Goal: Transaction & Acquisition: Purchase product/service

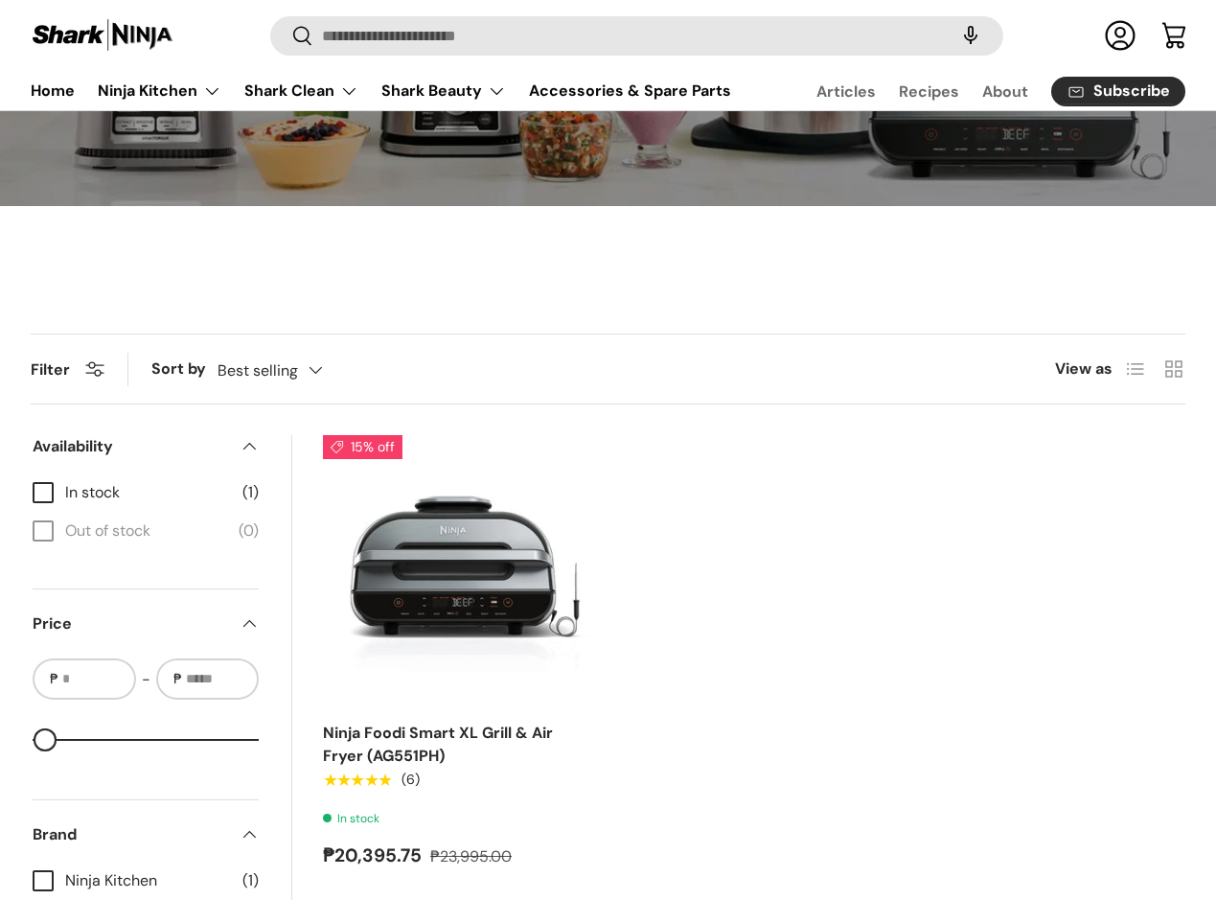
scroll to position [575, 0]
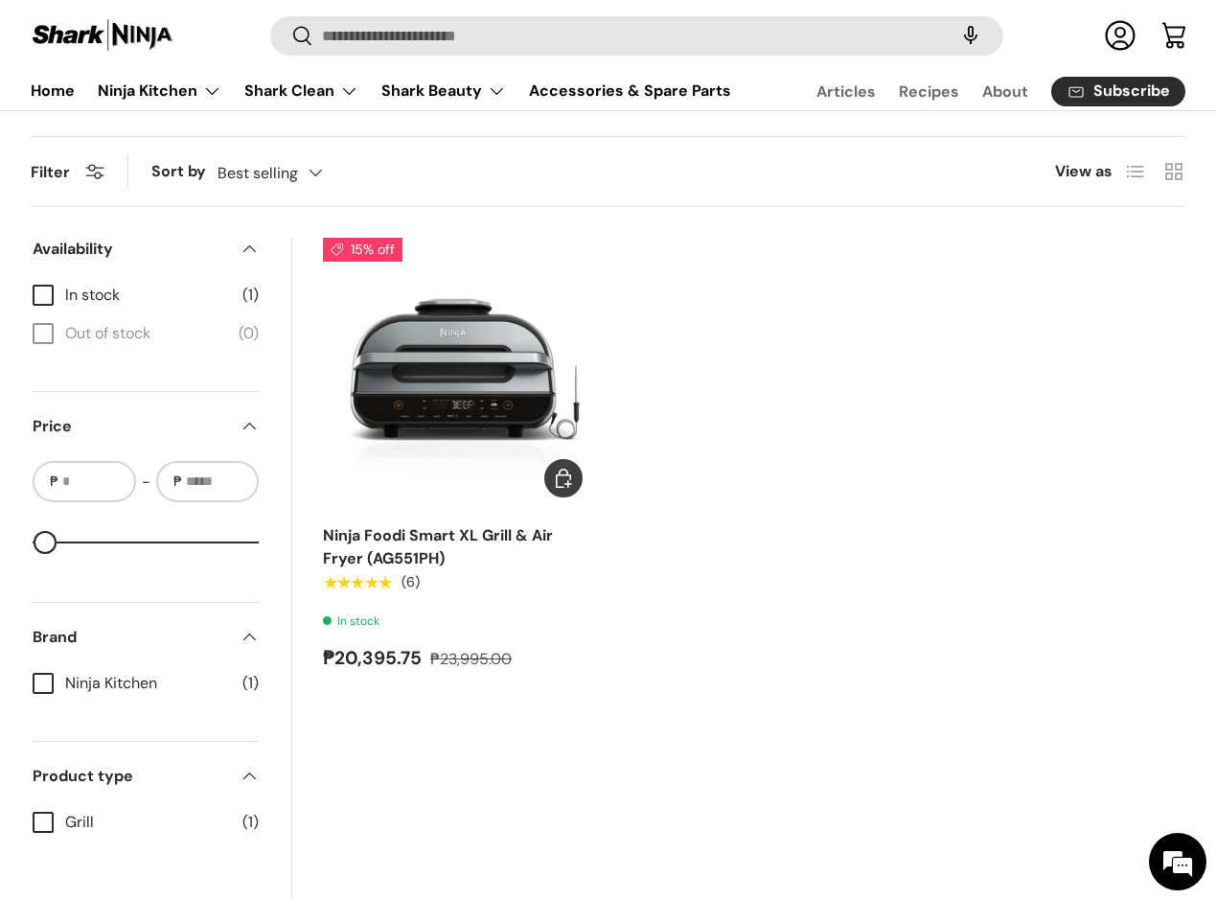
click at [0, 0] on img "Ninja Foodi Smart XL Grill & Air Fryer (AG551PH)" at bounding box center [0, 0] width 0 height 0
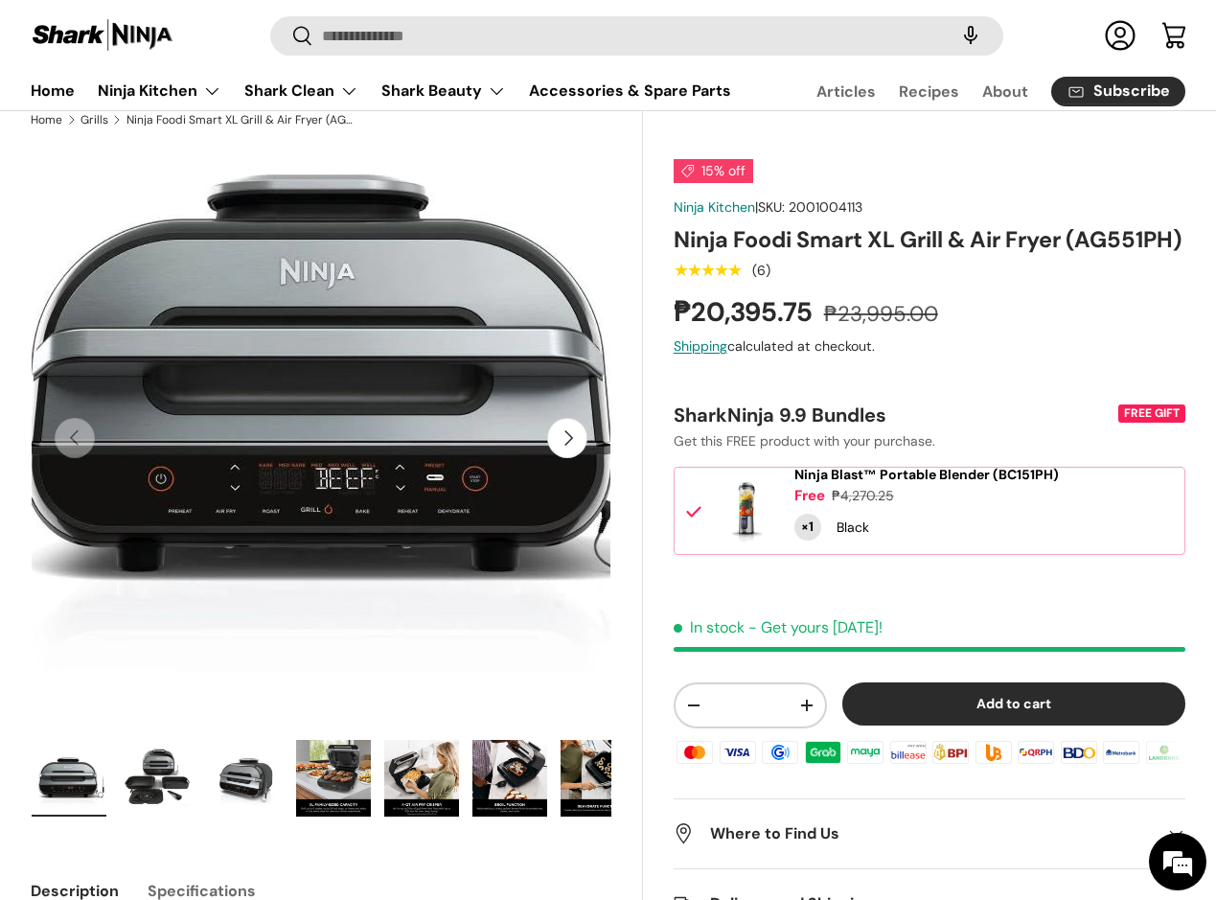
scroll to position [73, 0]
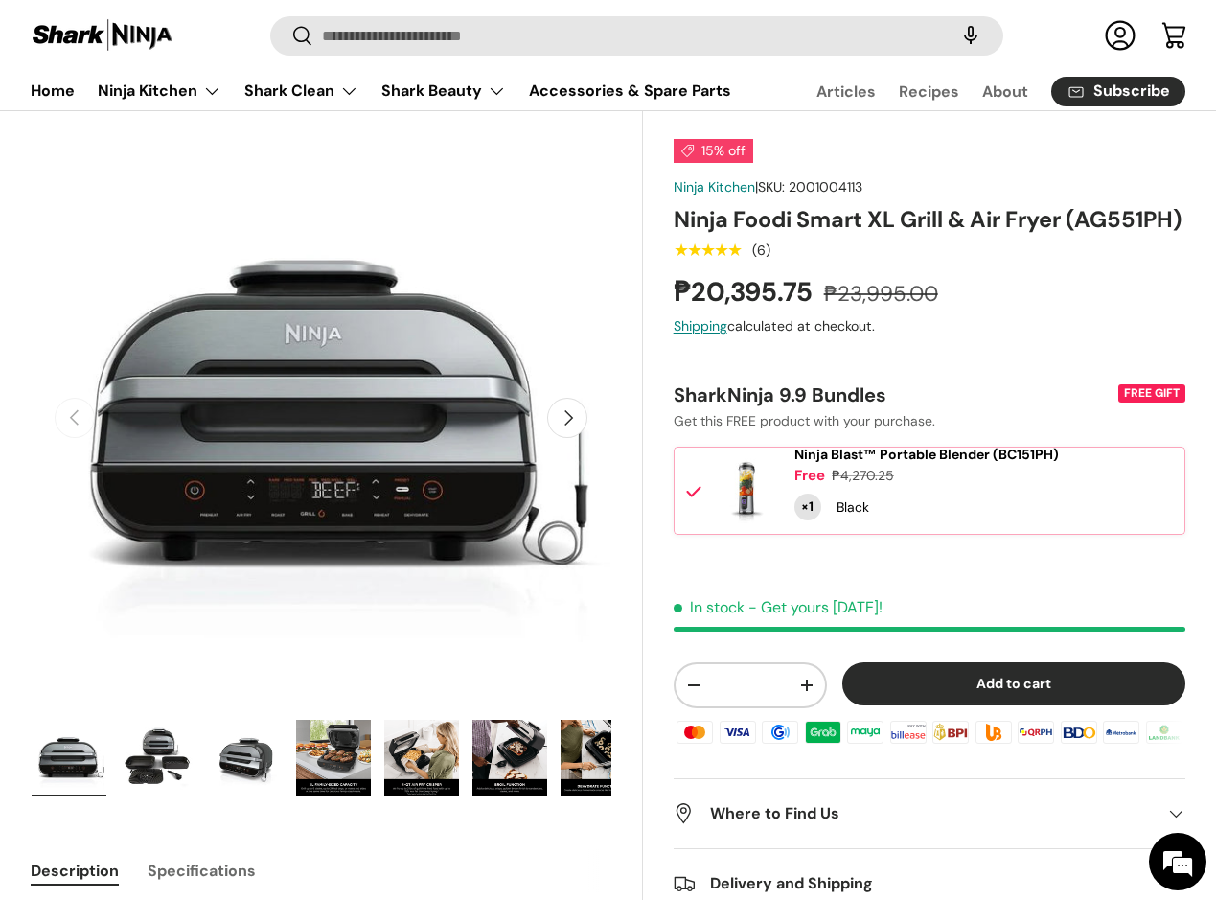
click at [331, 754] on img "Gallery Viewer" at bounding box center [333, 757] width 75 height 77
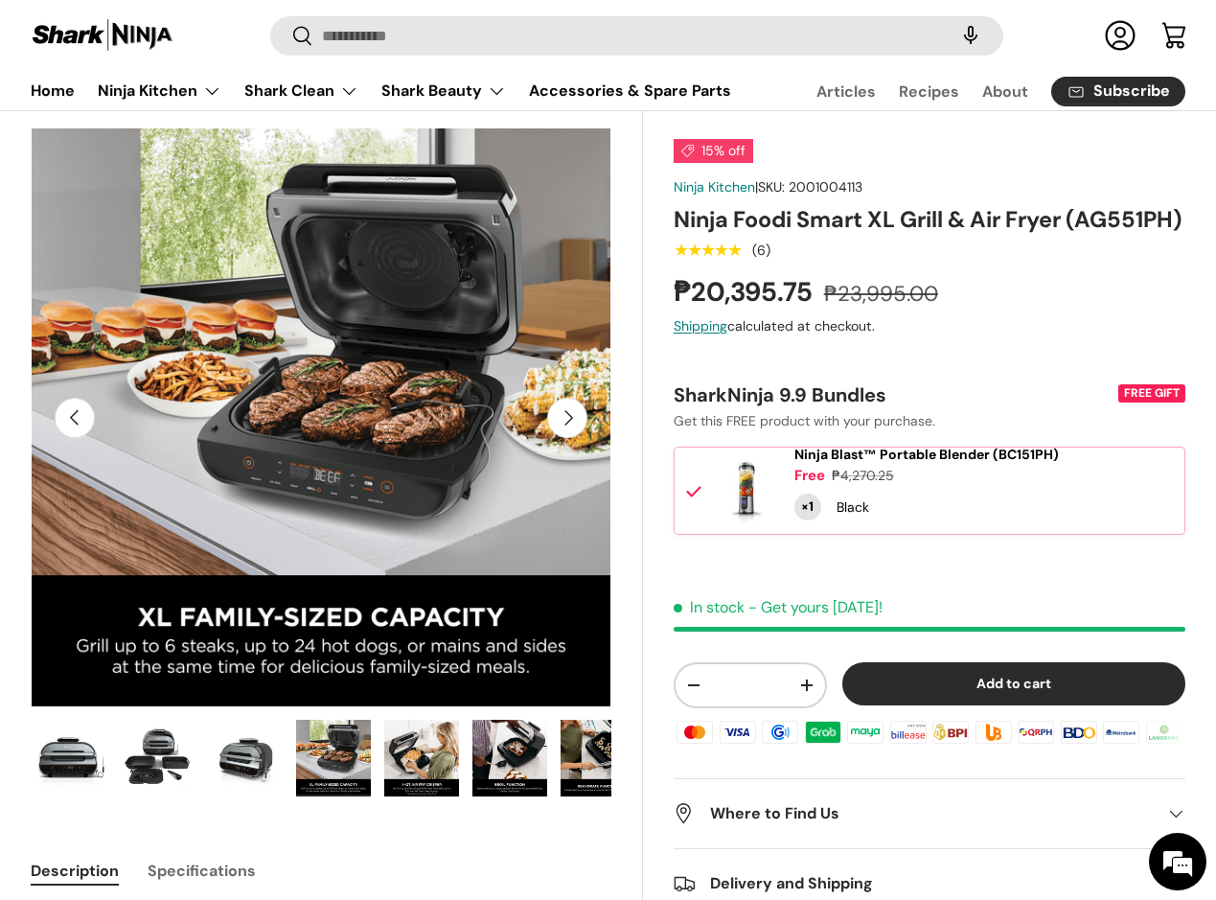
click at [398, 754] on img "Gallery Viewer" at bounding box center [421, 757] width 75 height 77
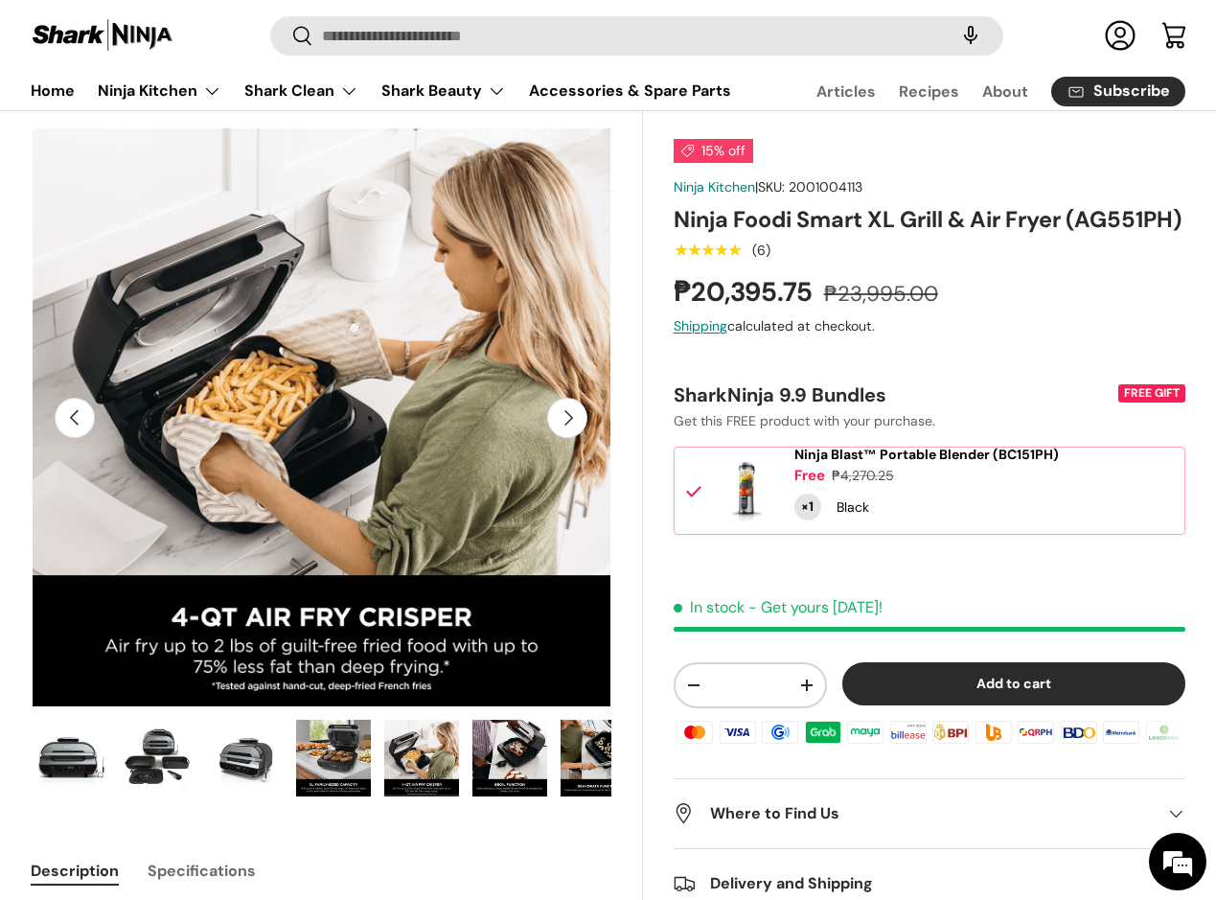
click at [514, 754] on img "Gallery Viewer" at bounding box center [509, 757] width 75 height 77
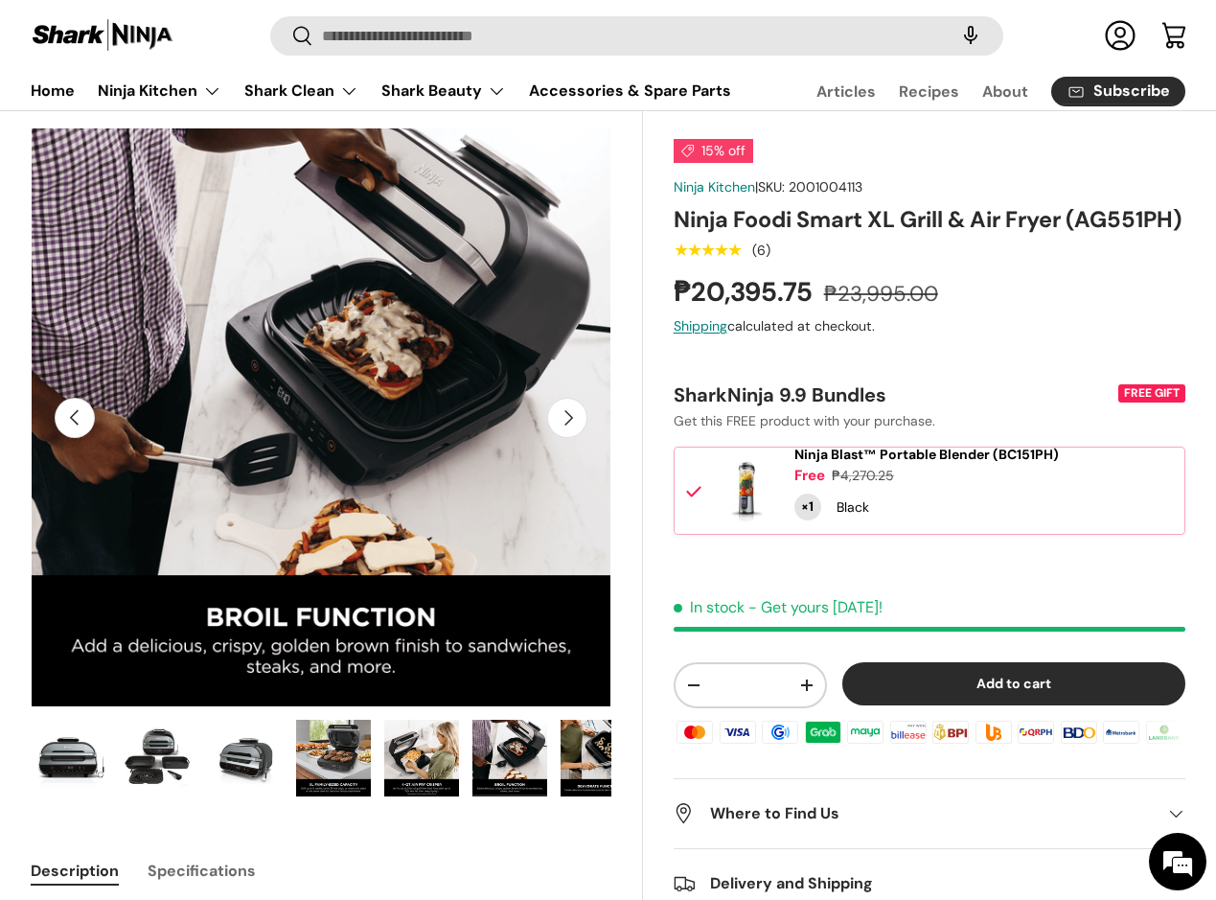
click at [577, 753] on img "Gallery Viewer" at bounding box center [597, 757] width 75 height 77
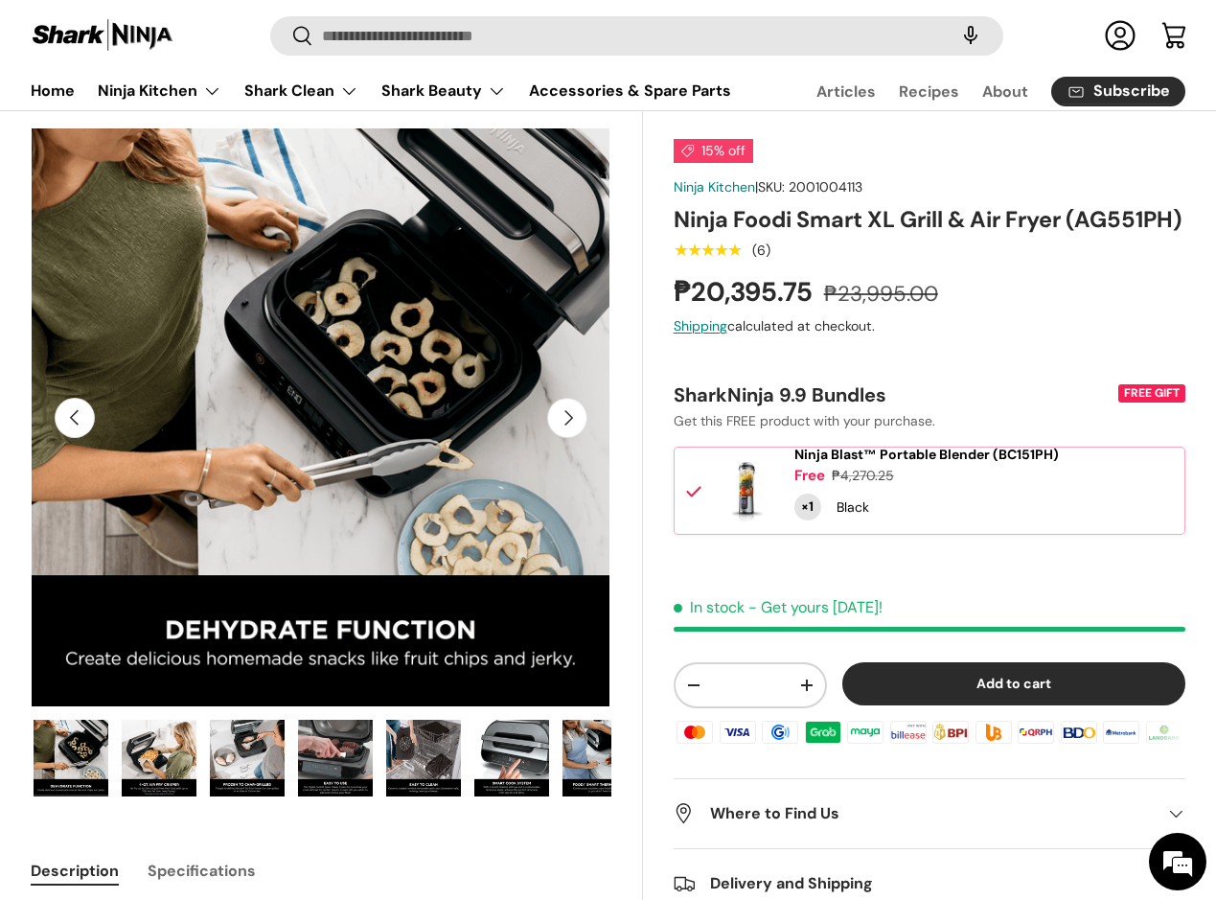
scroll to position [0, 529]
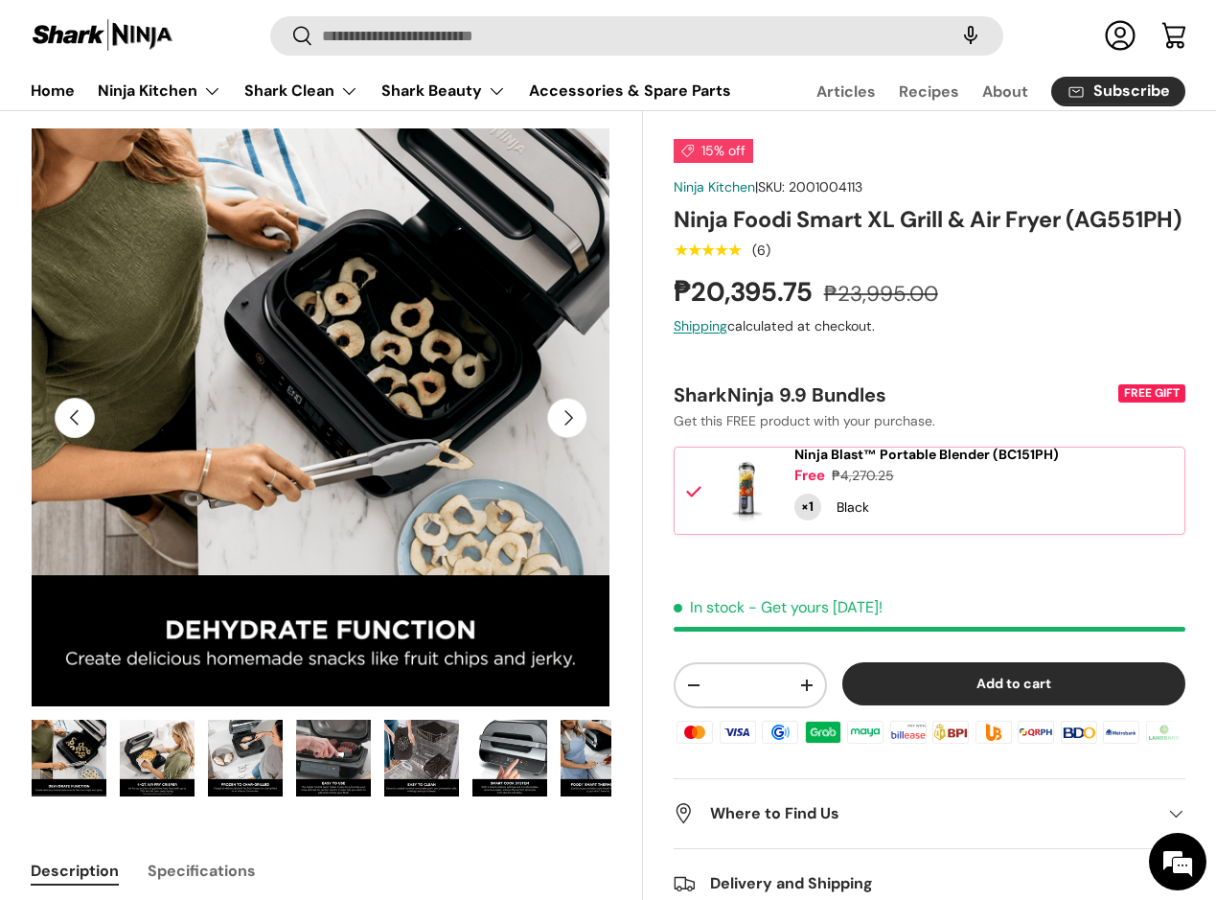
click at [610, 757] on img "Gallery Viewer" at bounding box center [597, 757] width 75 height 77
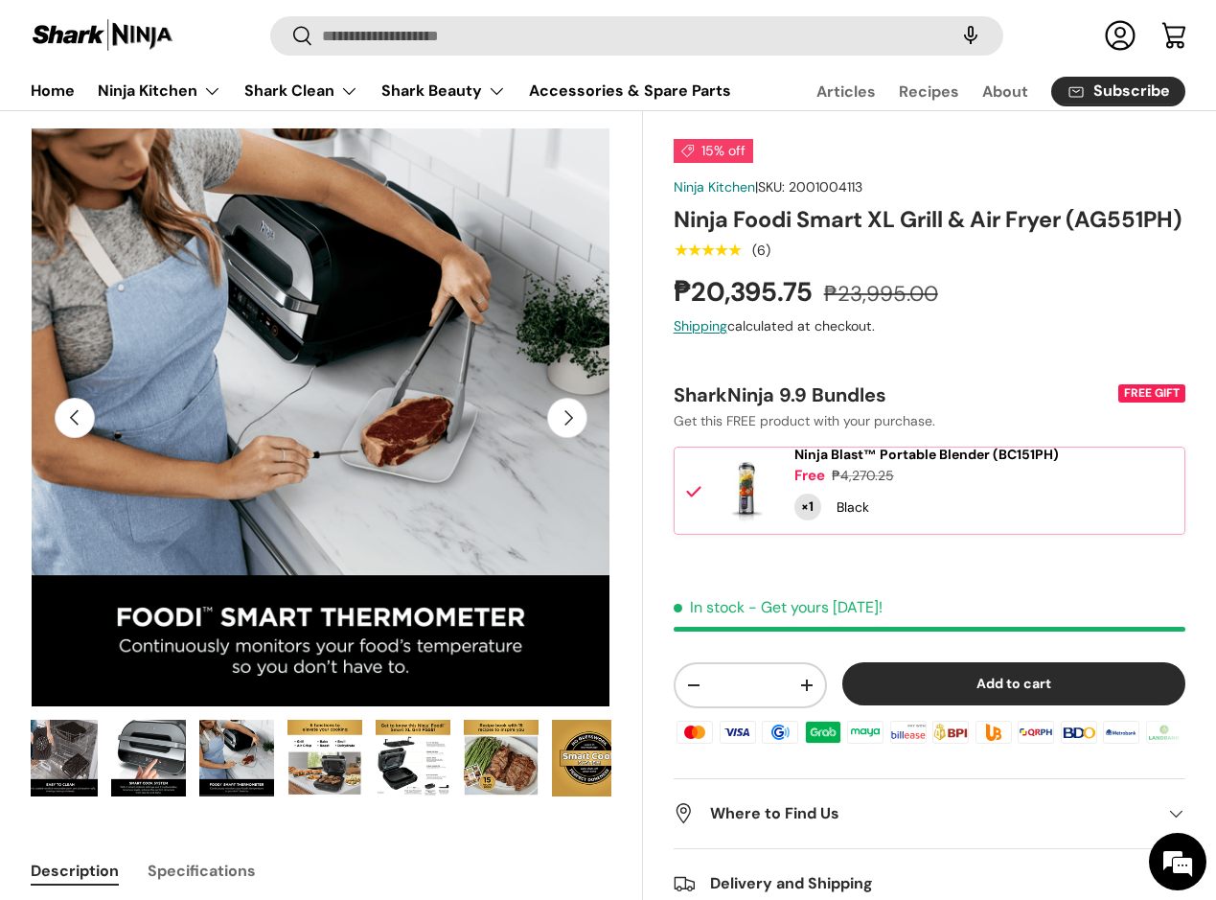
scroll to position [0, 906]
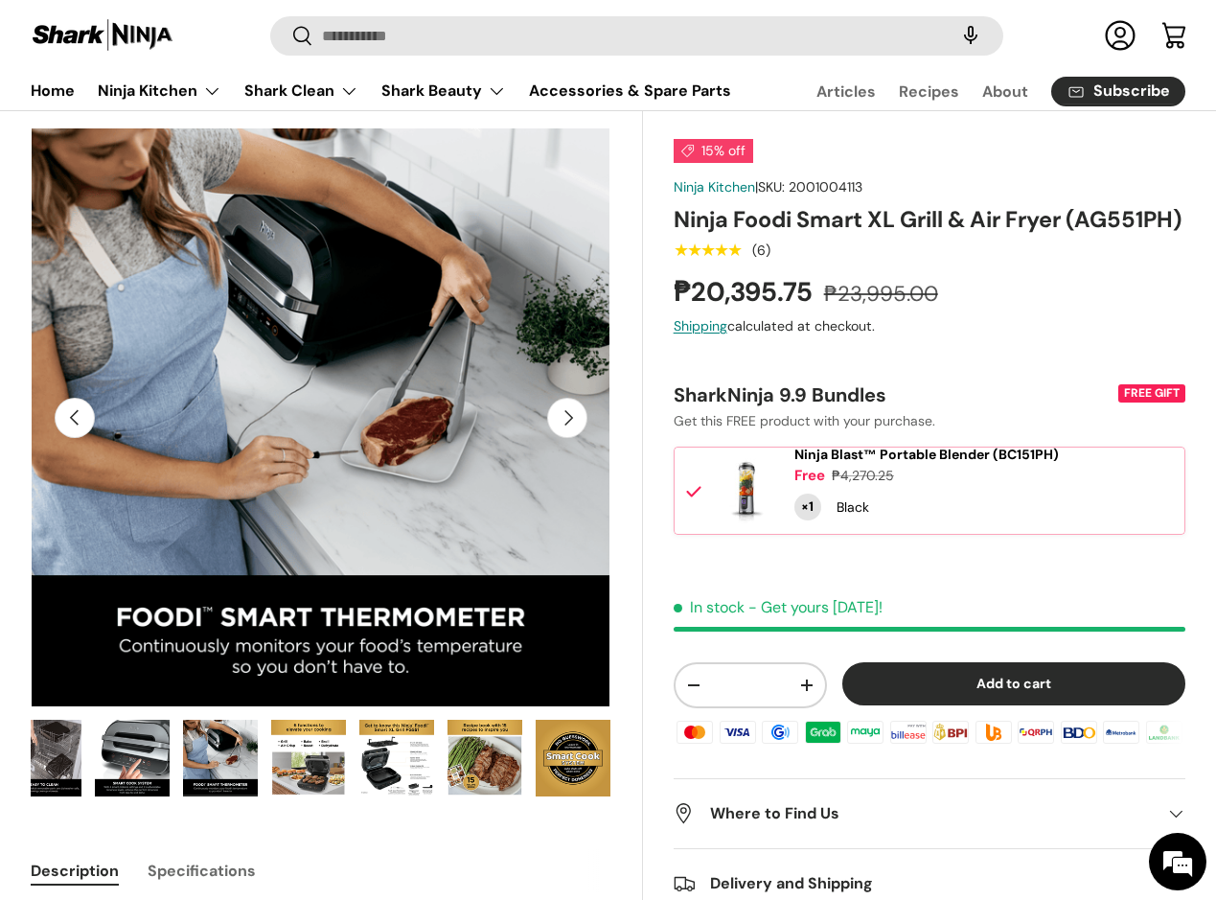
click at [610, 757] on button "Load image 17 in gallery view" at bounding box center [573, 758] width 77 height 79
